Goal: Transaction & Acquisition: Subscribe to service/newsletter

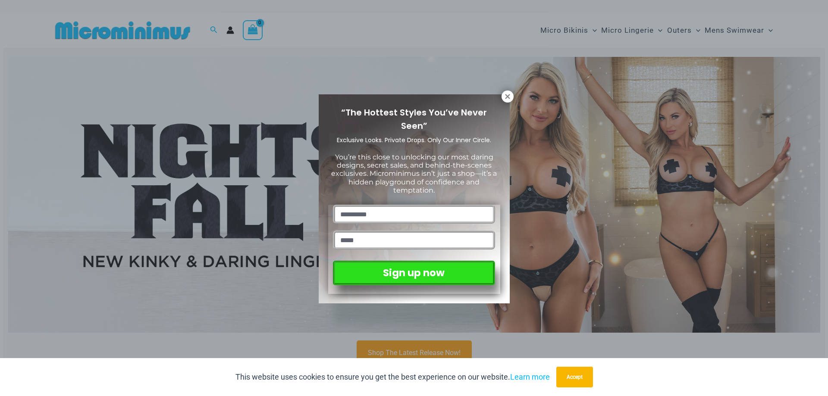
click at [397, 214] on input "text" at bounding box center [414, 214] width 162 height 19
type input "**********"
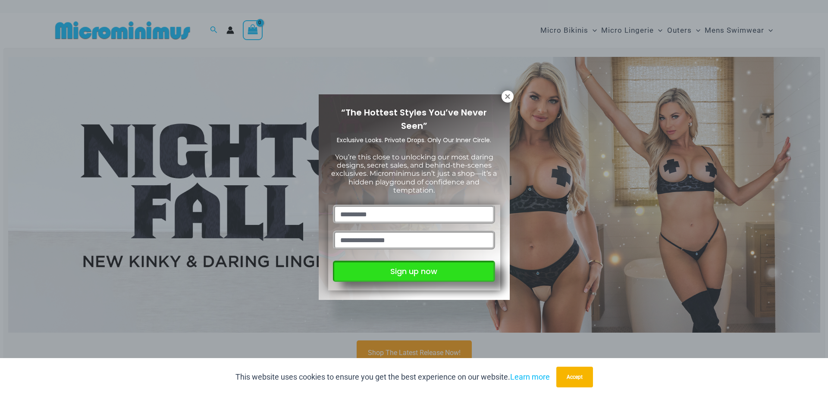
click at [413, 274] on button "Sign up now" at bounding box center [414, 271] width 162 height 21
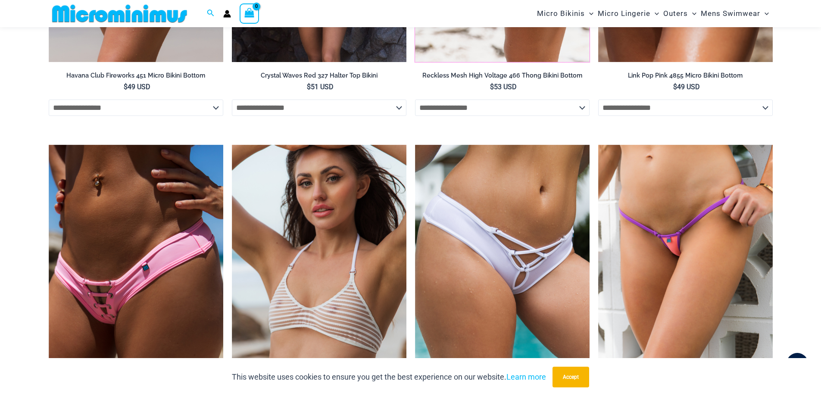
scroll to position [2537, 0]
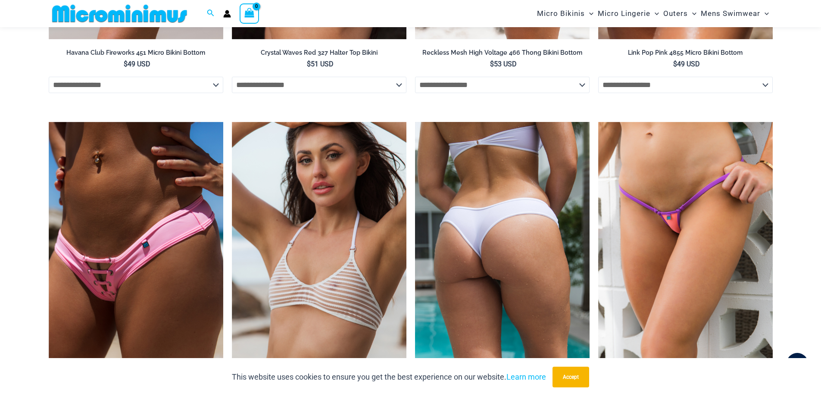
drag, startPoint x: 436, startPoint y: 221, endPoint x: 474, endPoint y: 258, distance: 53.0
click at [474, 258] on img at bounding box center [502, 253] width 175 height 262
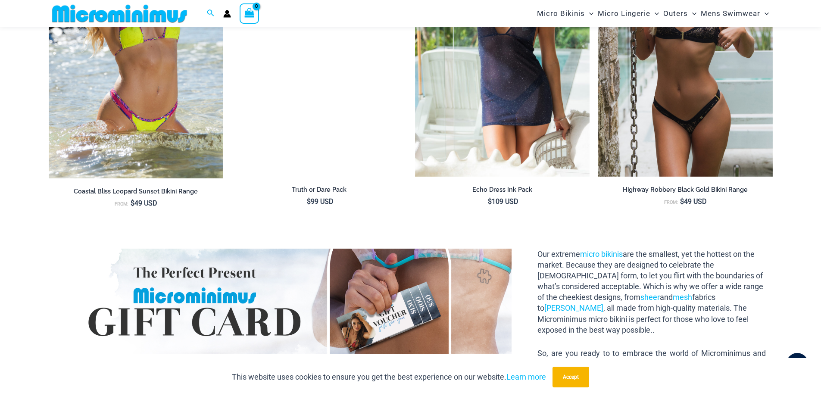
scroll to position [823, 0]
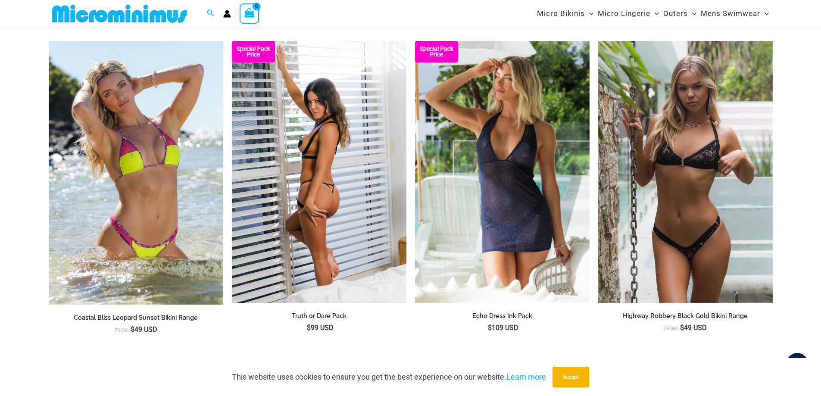
click at [310, 157] on img at bounding box center [319, 172] width 175 height 262
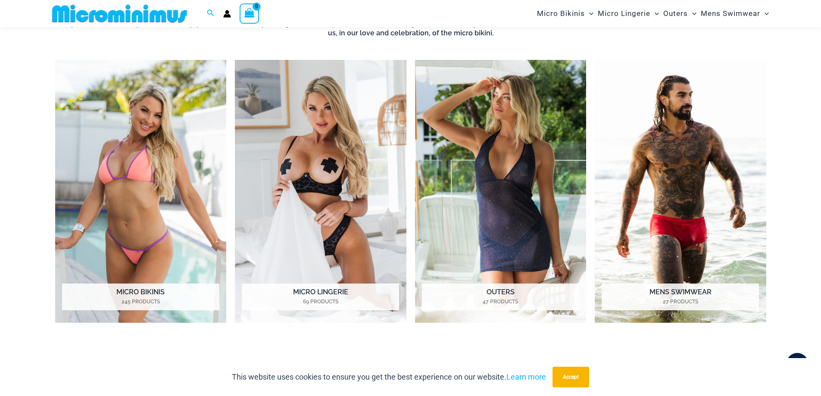
scroll to position [349, 0]
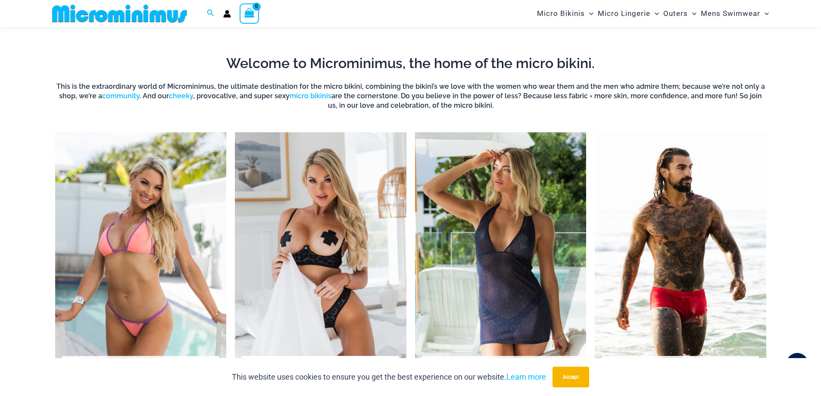
click at [291, 239] on img "Visit product category Micro Lingerie" at bounding box center [321, 263] width 172 height 263
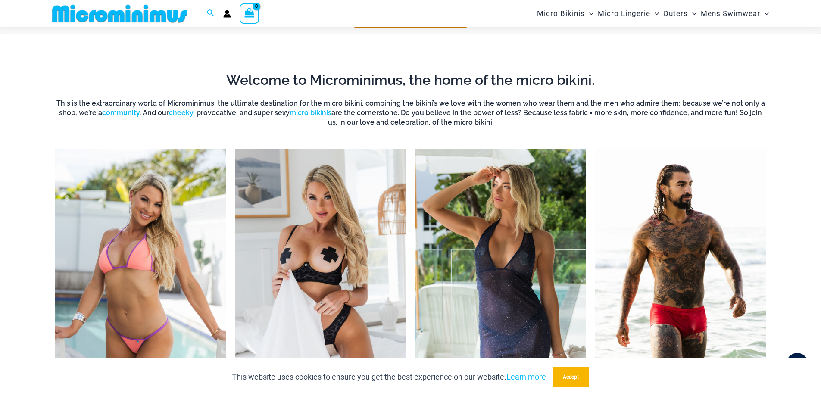
scroll to position [466, 0]
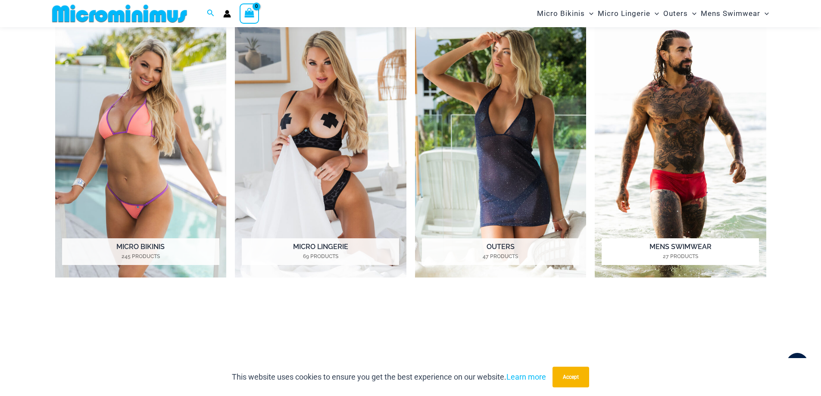
click at [689, 113] on img "Visit product category Mens Swimwear" at bounding box center [681, 146] width 172 height 263
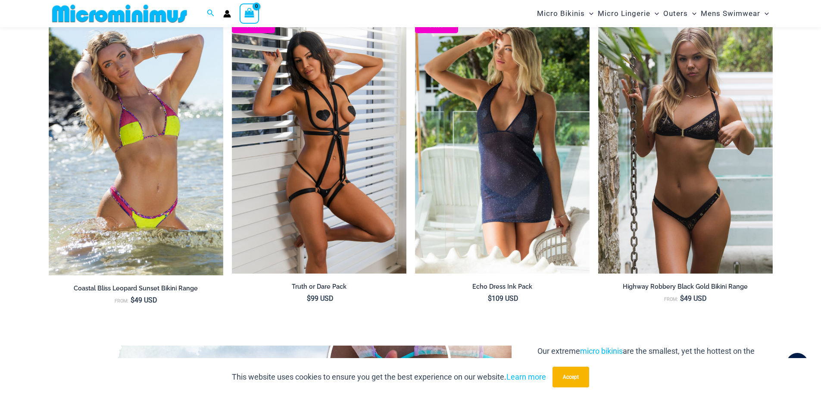
scroll to position [854, 0]
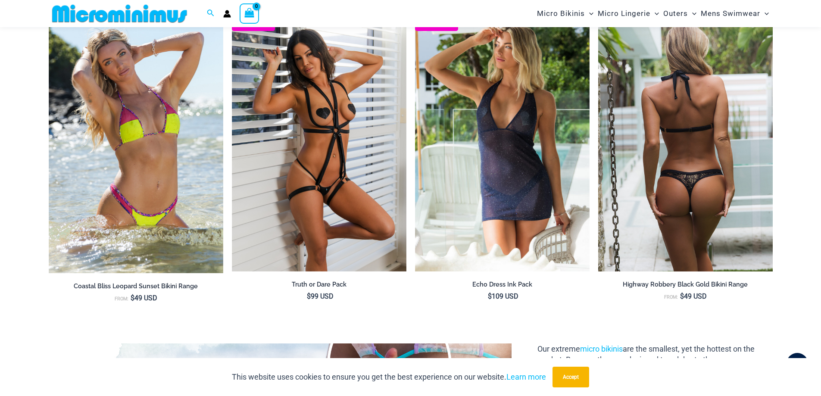
click at [715, 177] on img at bounding box center [685, 140] width 175 height 262
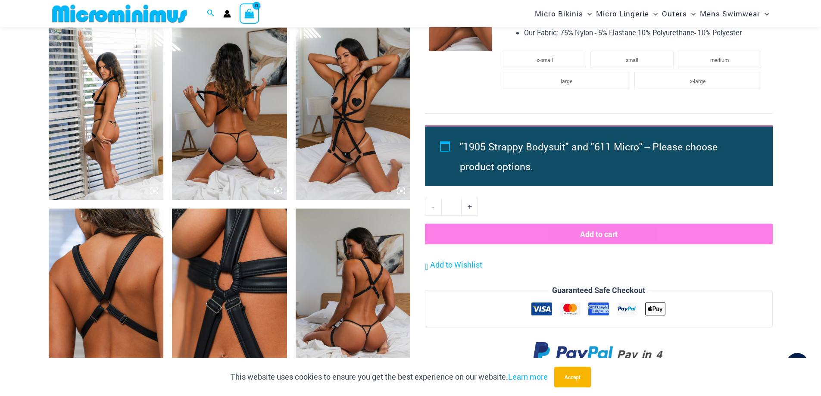
scroll to position [596, 0]
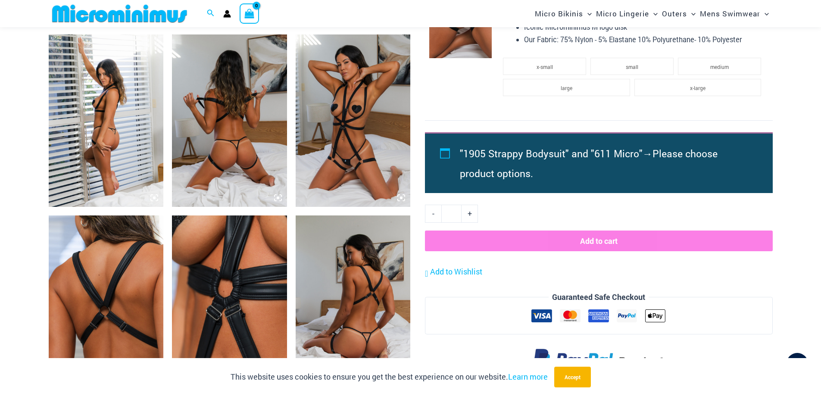
click at [363, 128] on img at bounding box center [353, 120] width 115 height 172
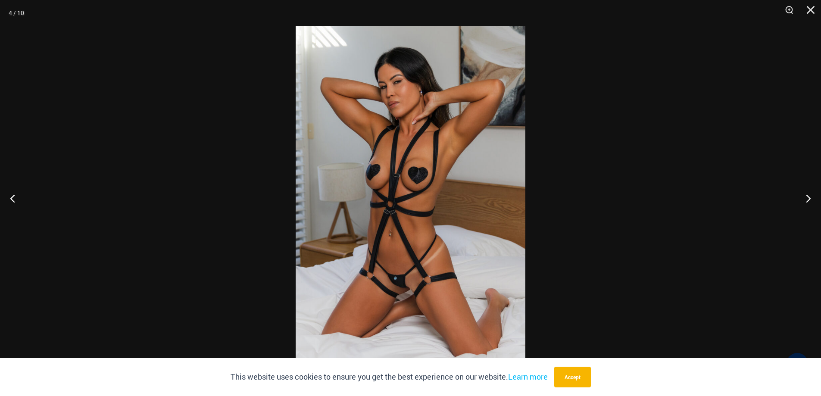
click at [363, 128] on img at bounding box center [411, 198] width 230 height 344
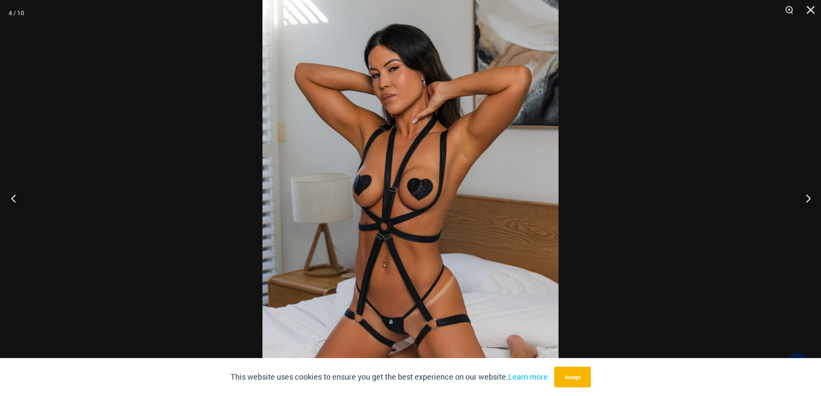
click at [15, 201] on button "Previous" at bounding box center [16, 198] width 32 height 43
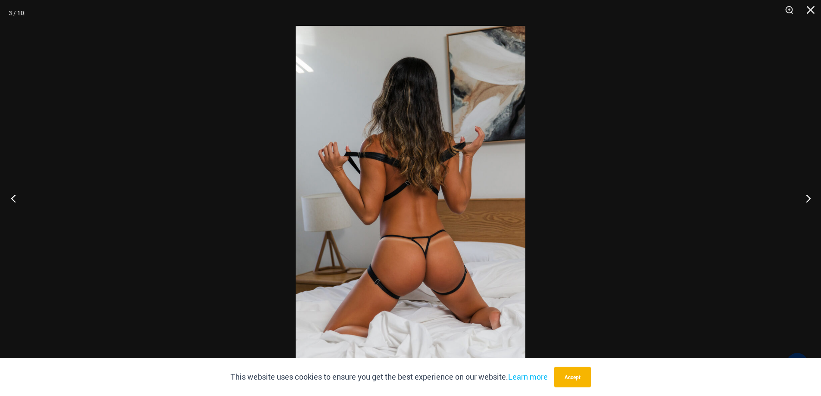
click at [15, 201] on button "Previous" at bounding box center [16, 198] width 32 height 43
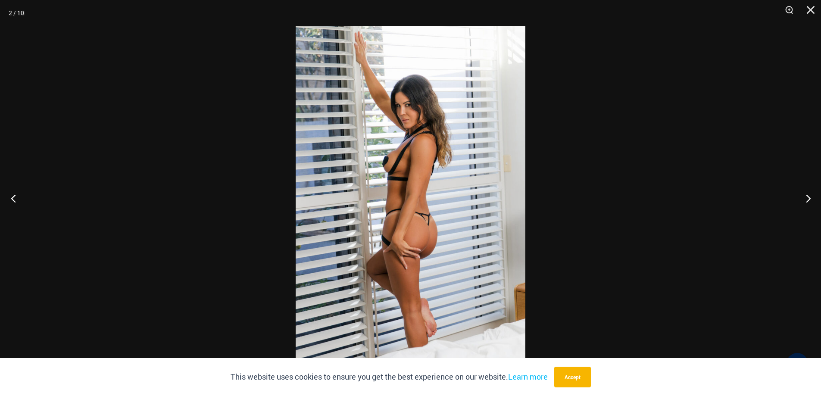
click at [15, 201] on button "Previous" at bounding box center [16, 198] width 32 height 43
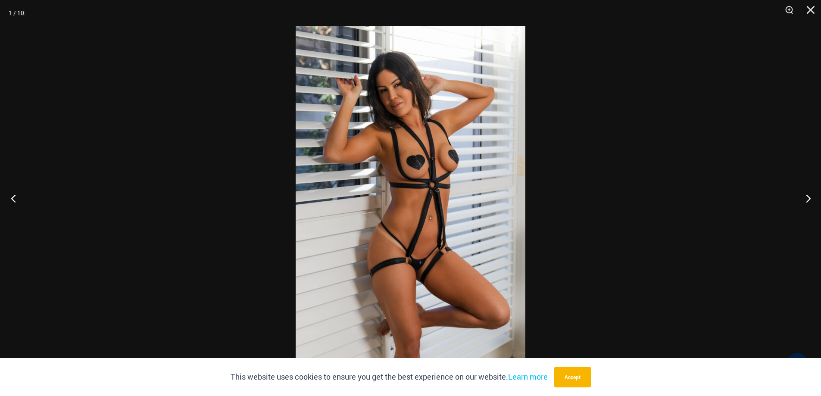
click at [15, 201] on button "Previous" at bounding box center [16, 198] width 32 height 43
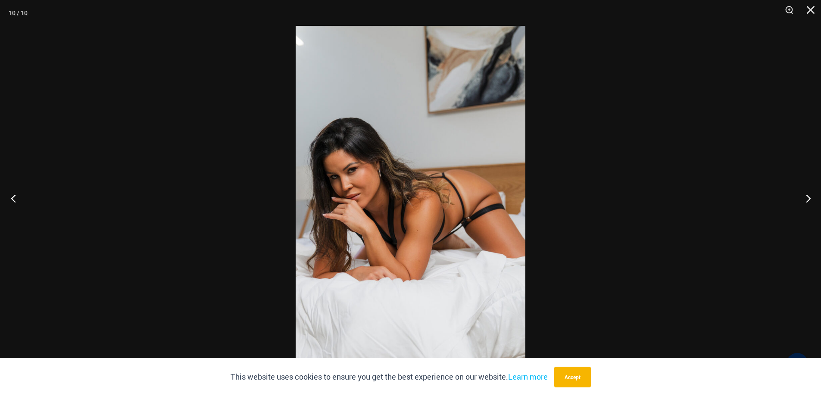
click at [15, 201] on button "Previous" at bounding box center [16, 198] width 32 height 43
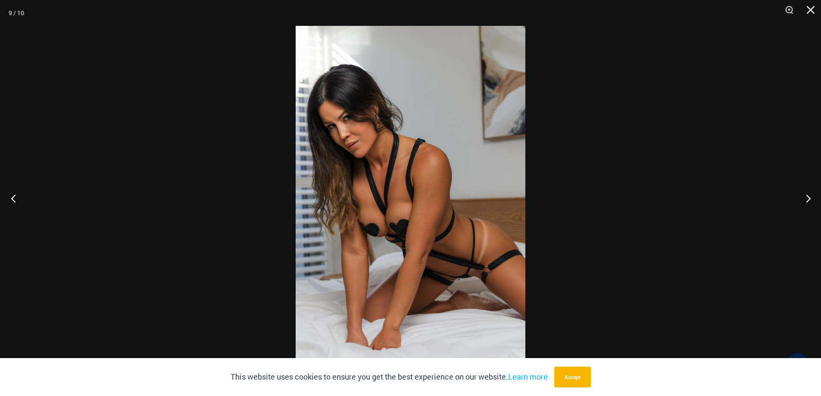
click at [15, 201] on button "Previous" at bounding box center [16, 198] width 32 height 43
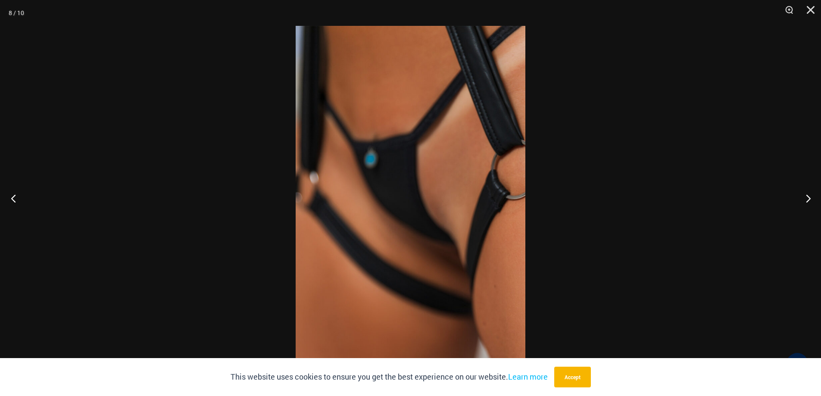
click at [15, 201] on button "Previous" at bounding box center [16, 198] width 32 height 43
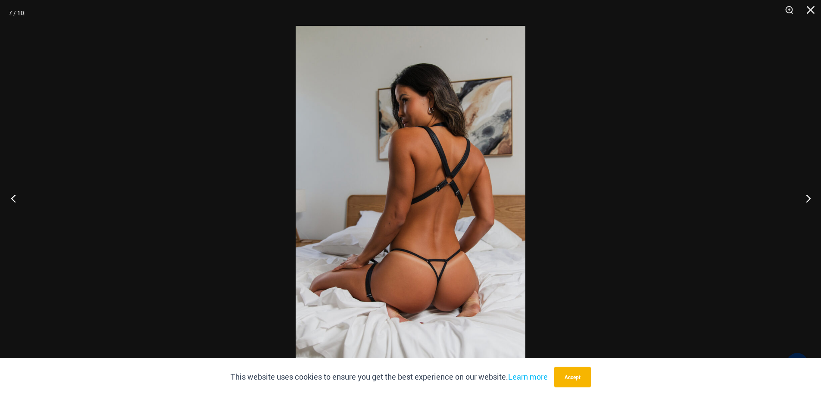
click at [15, 201] on button "Previous" at bounding box center [16, 198] width 32 height 43
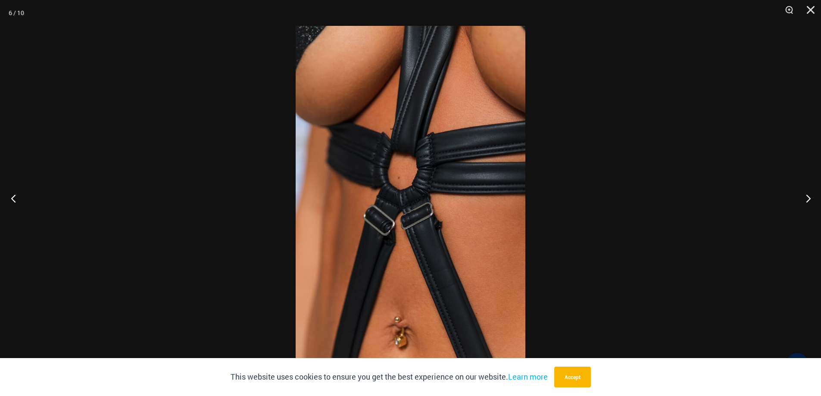
click at [15, 201] on button "Previous" at bounding box center [16, 198] width 32 height 43
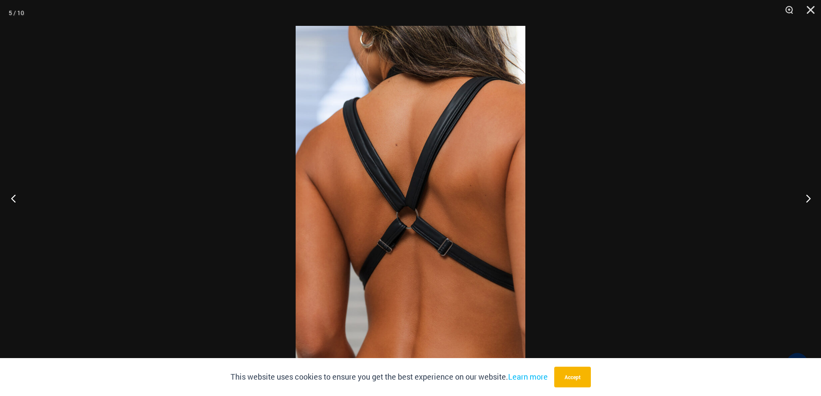
click at [15, 201] on button "Previous" at bounding box center [16, 198] width 32 height 43
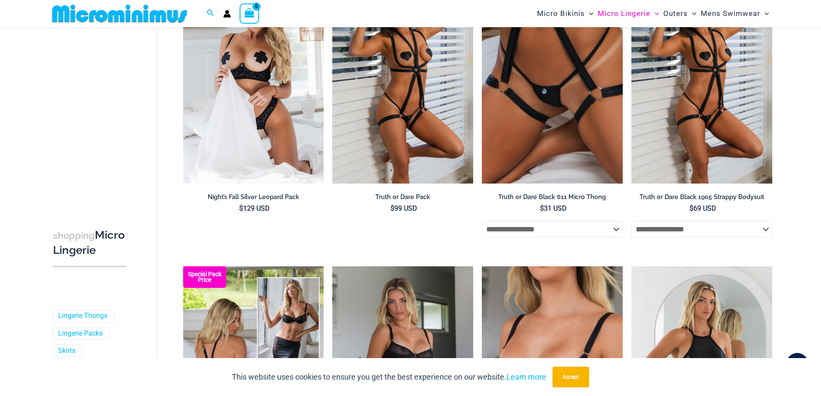
scroll to position [86, 0]
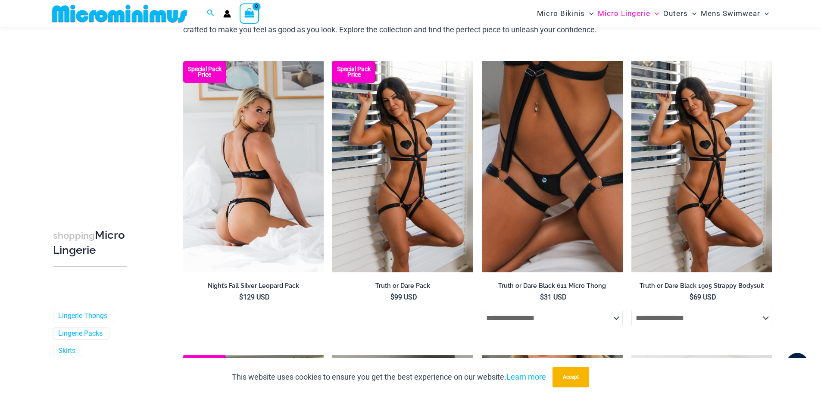
click at [252, 188] on img at bounding box center [253, 166] width 141 height 211
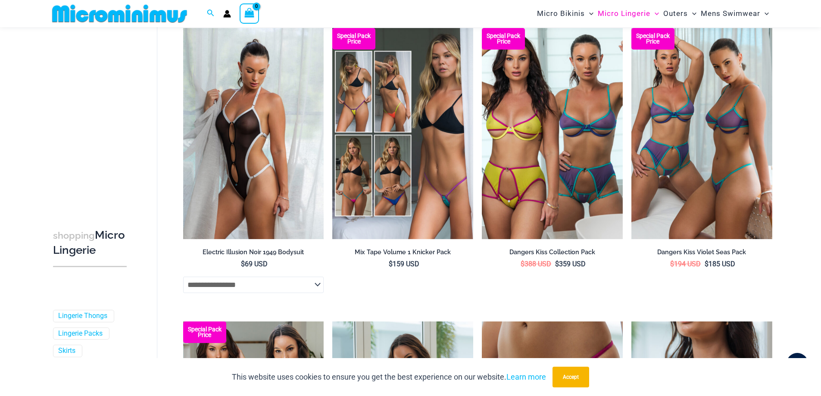
scroll to position [1595, 0]
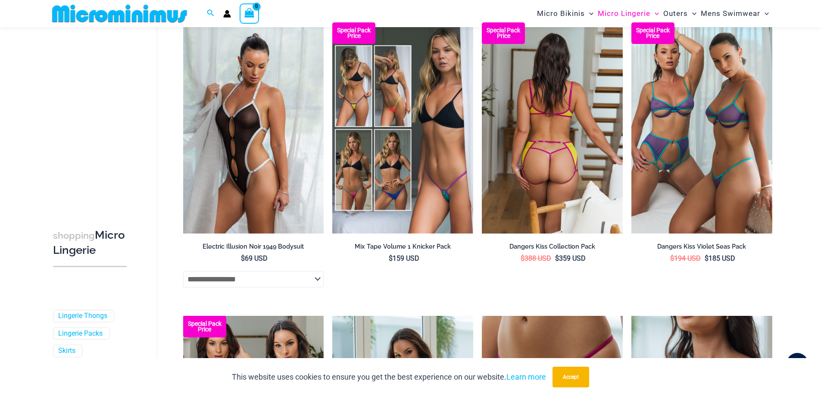
click at [557, 162] on img at bounding box center [552, 127] width 141 height 211
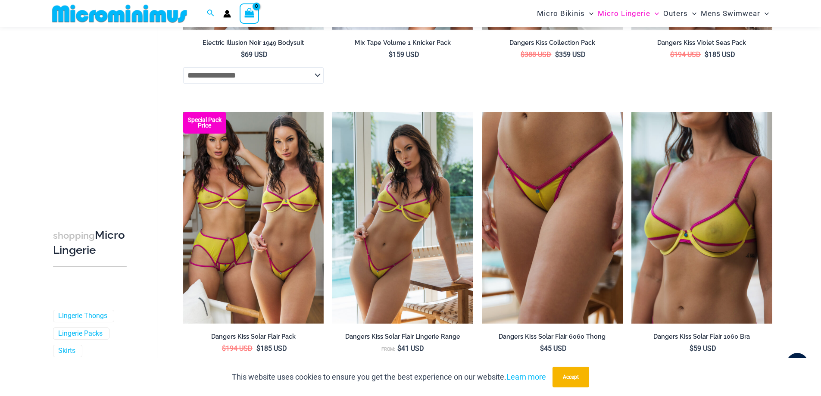
scroll to position [1897, 0]
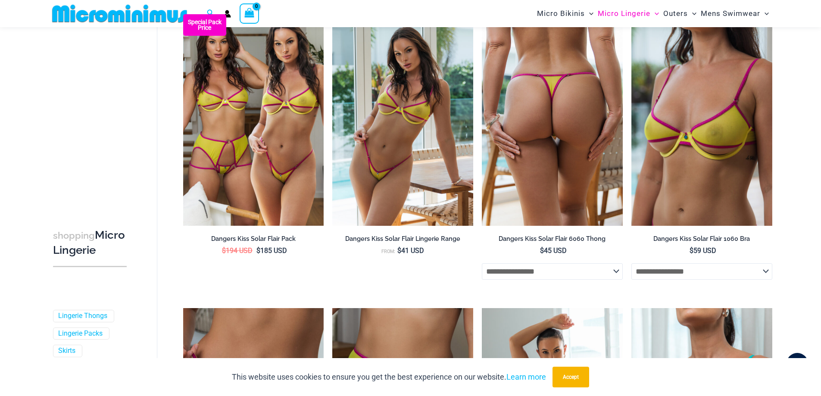
click at [557, 160] on img at bounding box center [552, 119] width 141 height 211
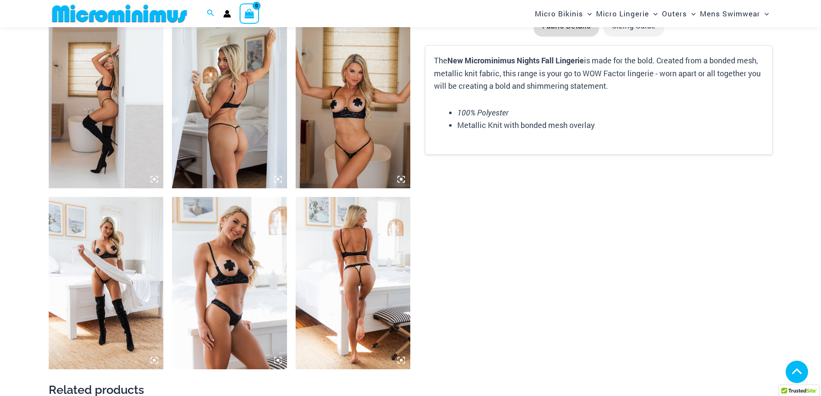
scroll to position [1158, 0]
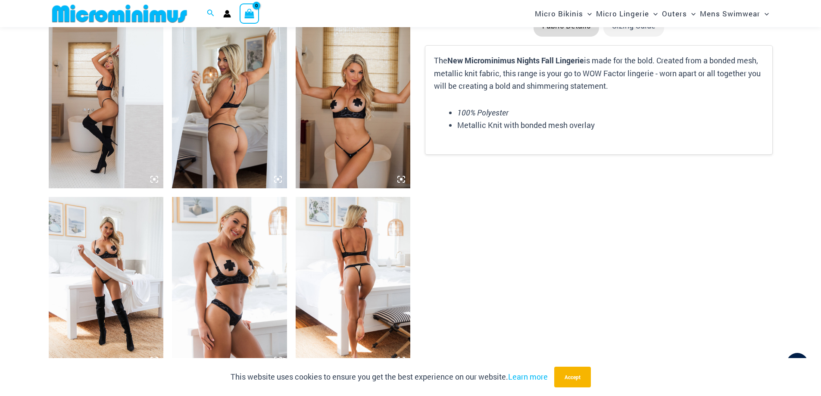
click at [228, 263] on img at bounding box center [229, 283] width 115 height 172
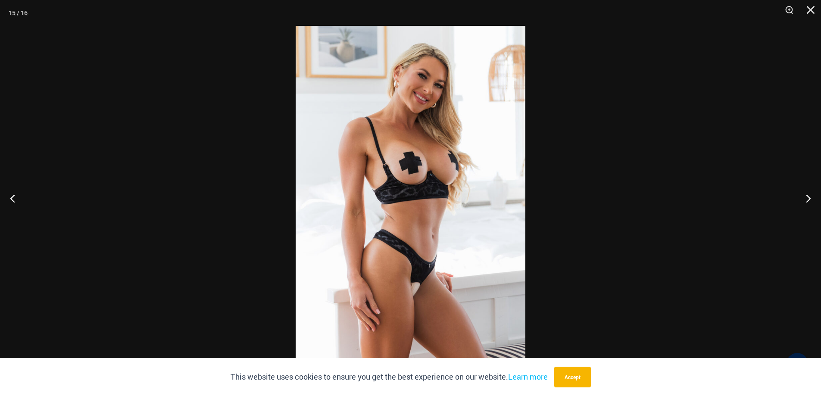
click at [408, 200] on img at bounding box center [411, 198] width 230 height 344
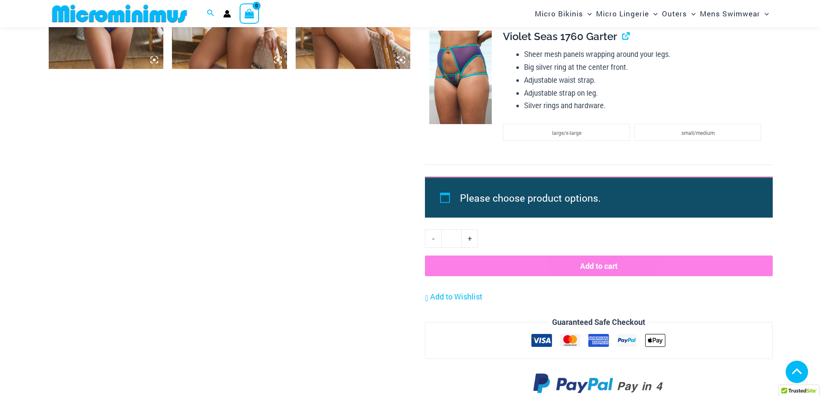
scroll to position [1458, 0]
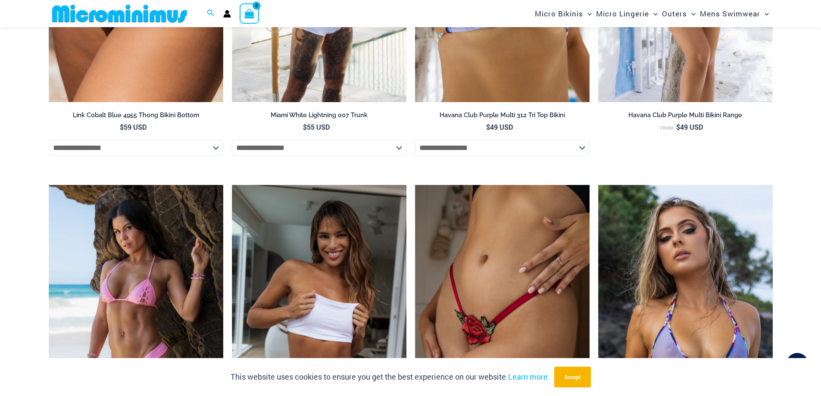
scroll to position [2406, 0]
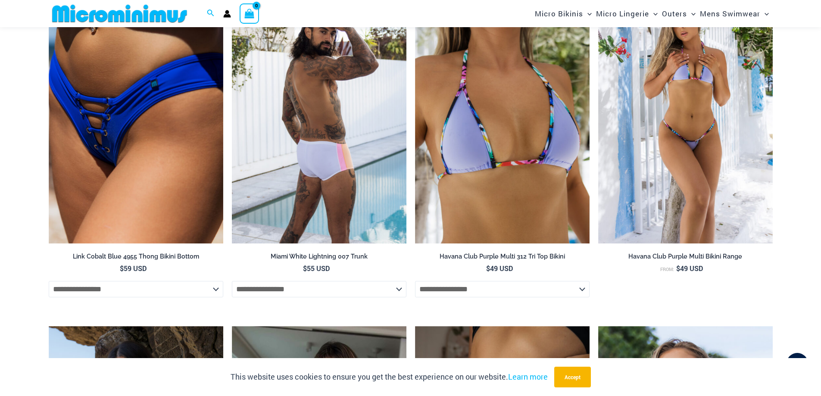
click at [363, 153] on img at bounding box center [319, 112] width 175 height 262
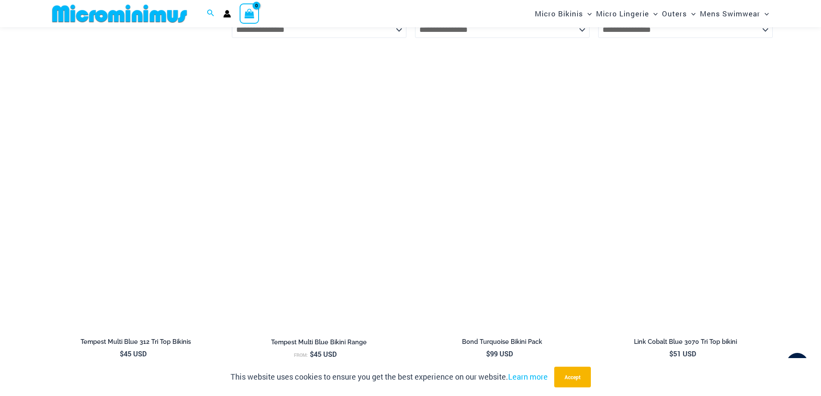
scroll to position [3010, 0]
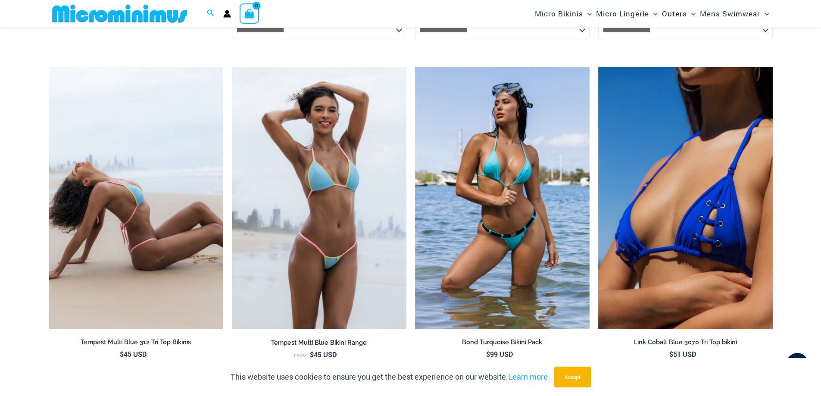
click at [141, 148] on img at bounding box center [136, 198] width 175 height 262
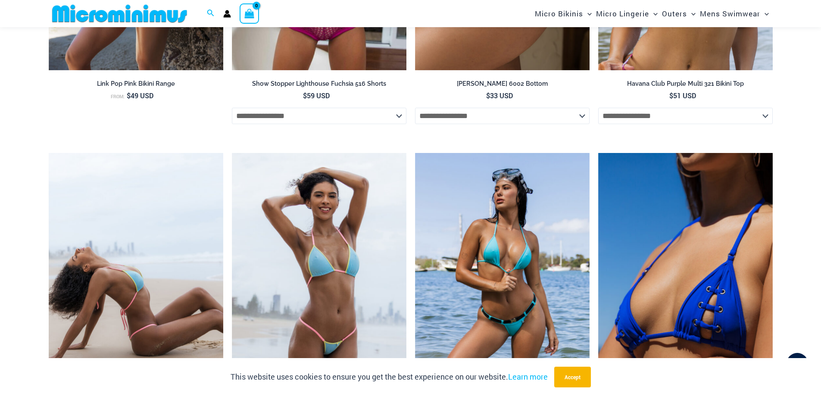
scroll to position [2924, 0]
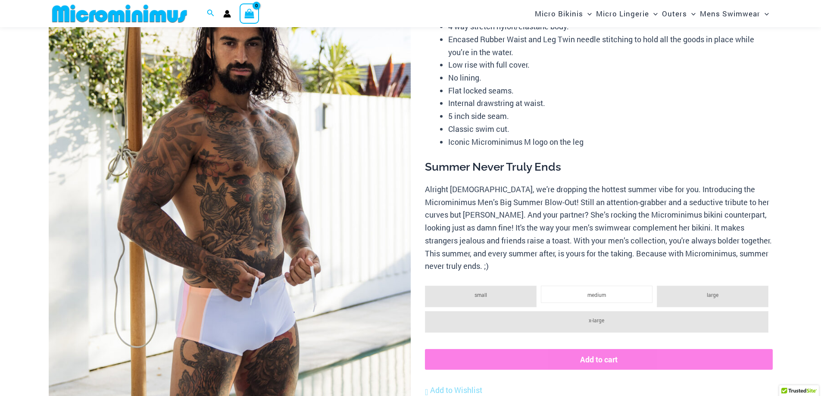
scroll to position [129, 0]
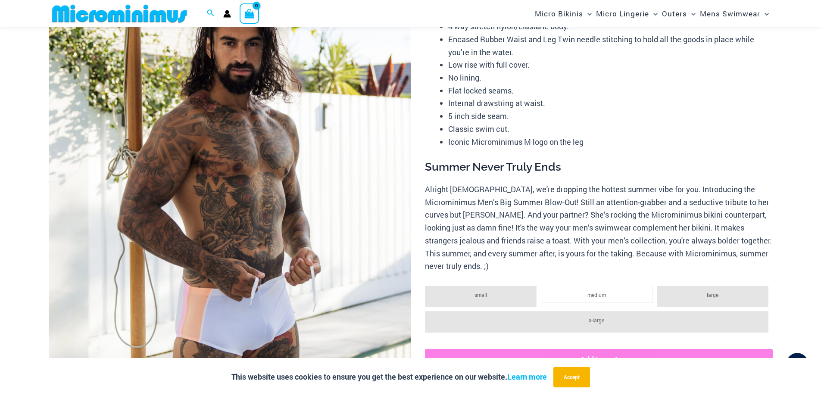
click at [275, 244] on img at bounding box center [230, 220] width 362 height 543
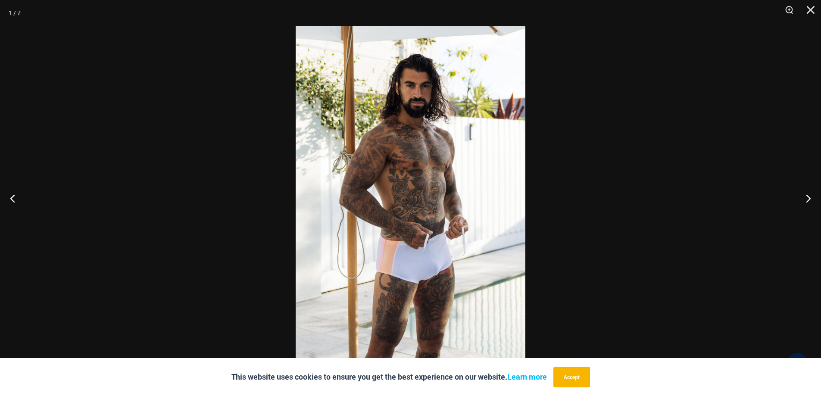
click at [436, 232] on img at bounding box center [411, 198] width 230 height 344
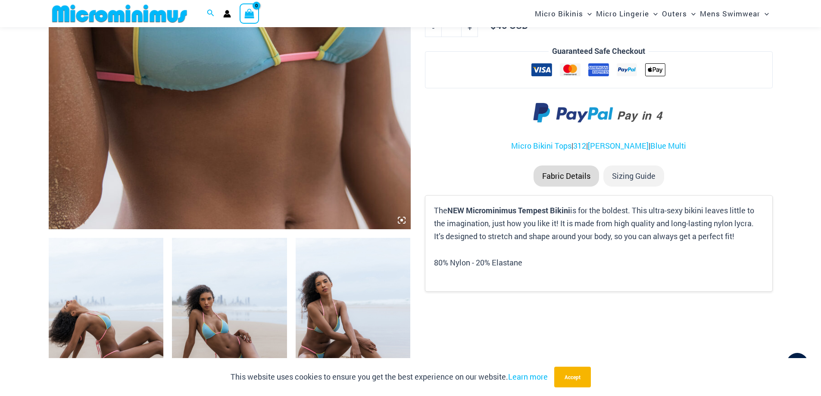
scroll to position [388, 0]
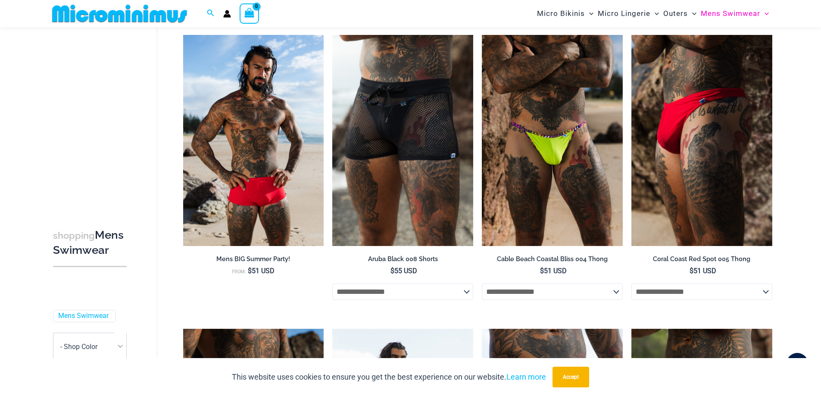
scroll to position [122, 0]
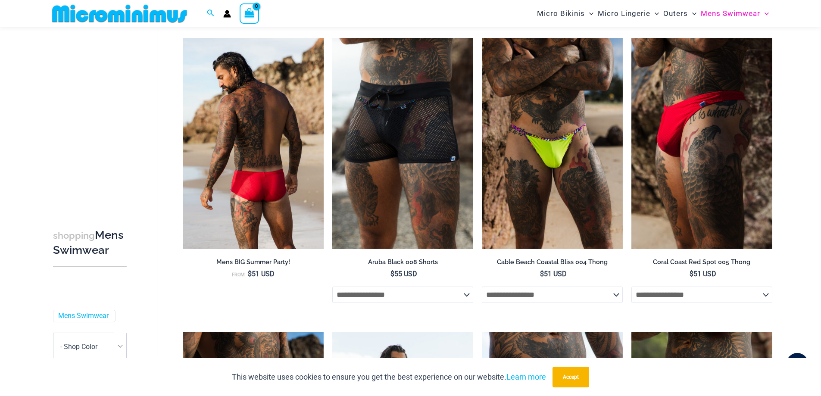
click at [266, 150] on img at bounding box center [253, 143] width 141 height 211
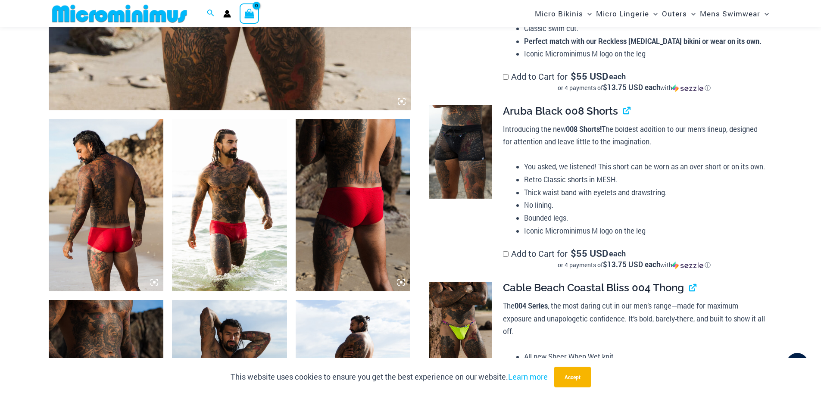
scroll to position [560, 0]
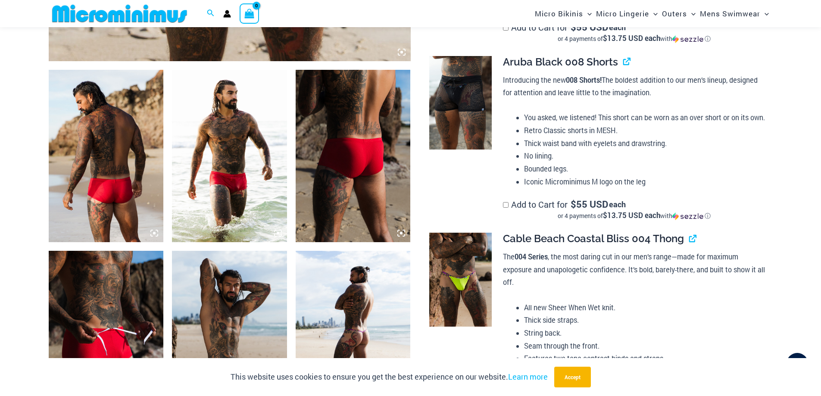
click at [122, 142] on img at bounding box center [106, 156] width 115 height 172
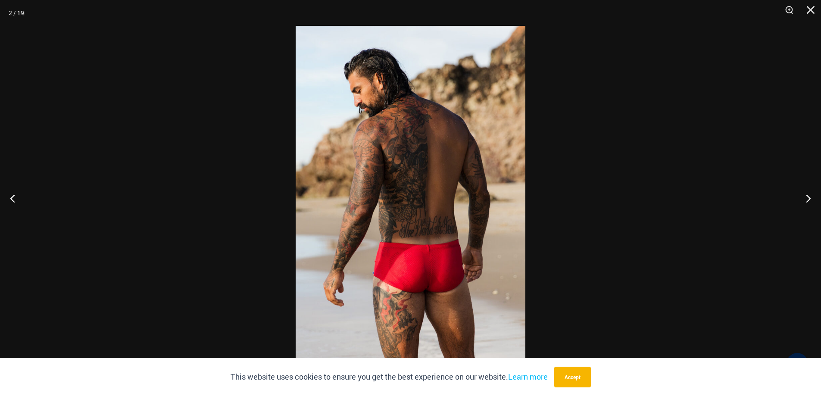
click at [366, 203] on img at bounding box center [411, 198] width 230 height 344
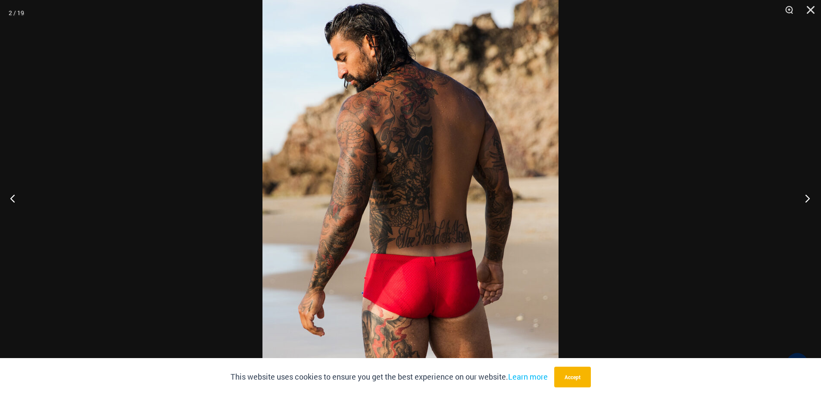
click at [808, 198] on button "Next" at bounding box center [805, 198] width 32 height 43
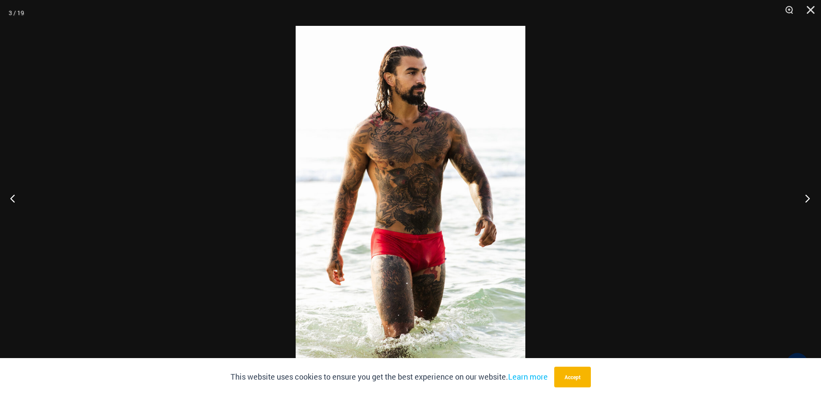
click at [808, 198] on button "Next" at bounding box center [805, 198] width 32 height 43
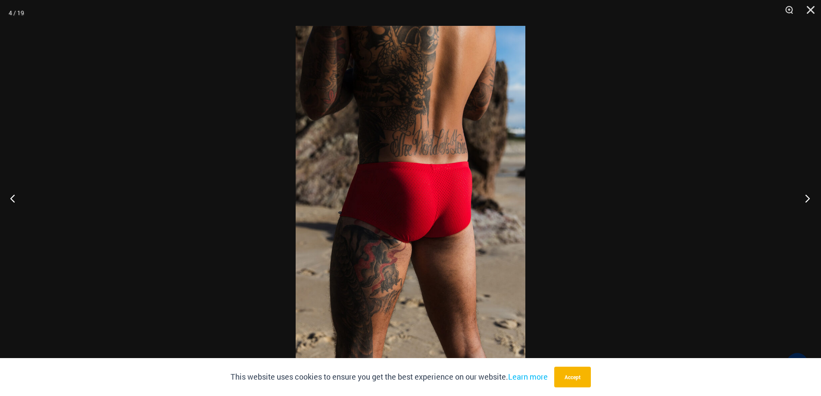
click at [808, 198] on button "Next" at bounding box center [805, 198] width 32 height 43
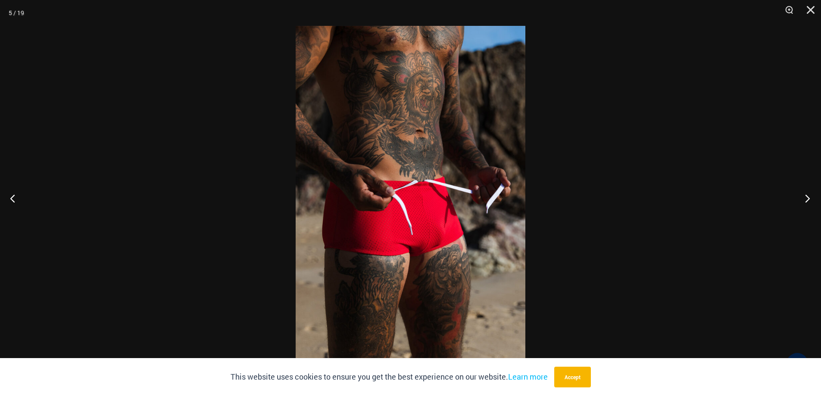
click at [808, 198] on button "Next" at bounding box center [805, 198] width 32 height 43
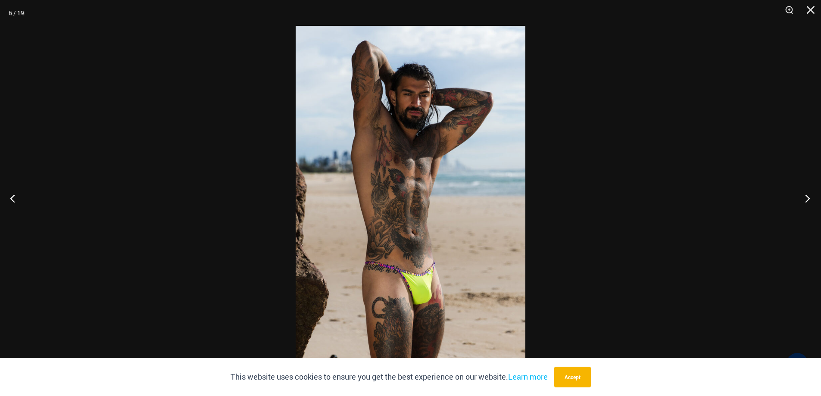
click at [808, 198] on button "Next" at bounding box center [805, 198] width 32 height 43
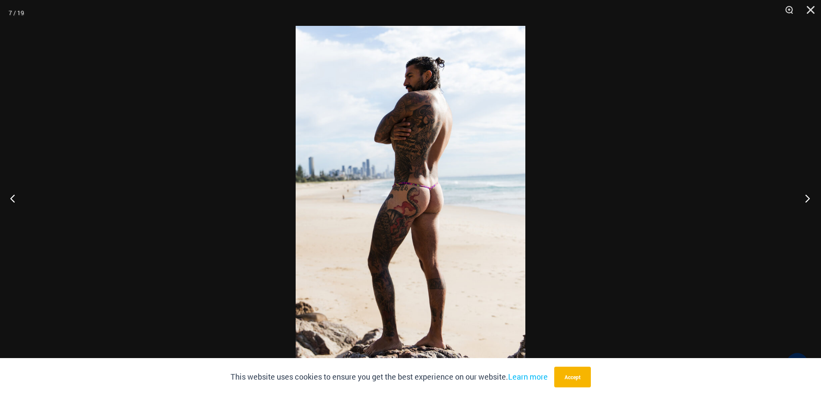
click at [808, 198] on button "Next" at bounding box center [805, 198] width 32 height 43
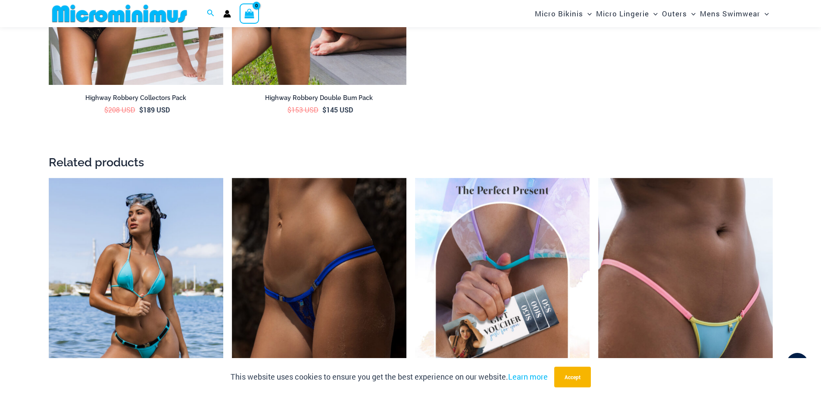
scroll to position [1630, 0]
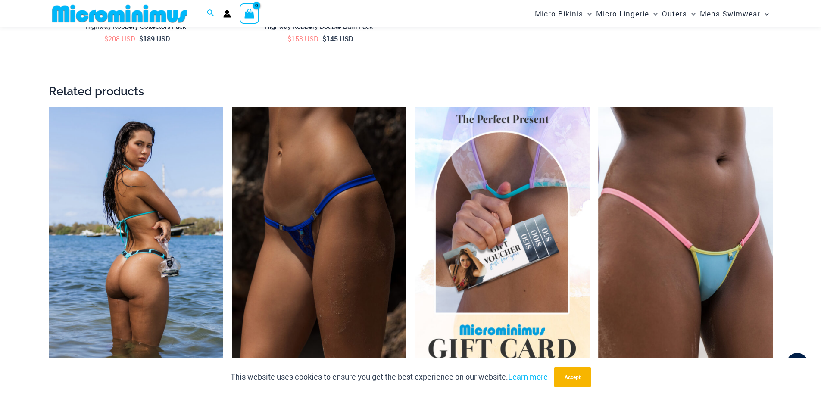
click at [164, 219] on img at bounding box center [136, 238] width 175 height 262
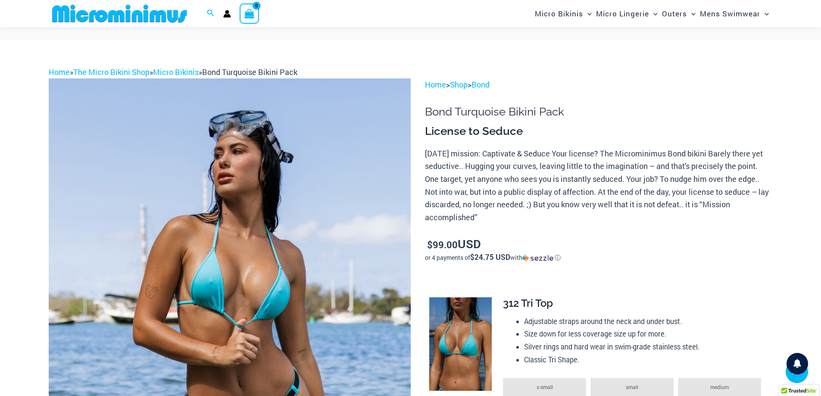
scroll to position [904, 0]
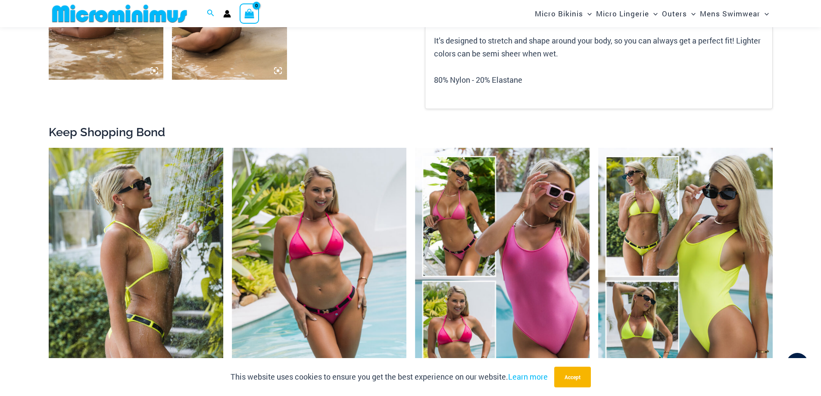
click at [132, 251] on img at bounding box center [136, 279] width 175 height 262
